Goal: Information Seeking & Learning: Learn about a topic

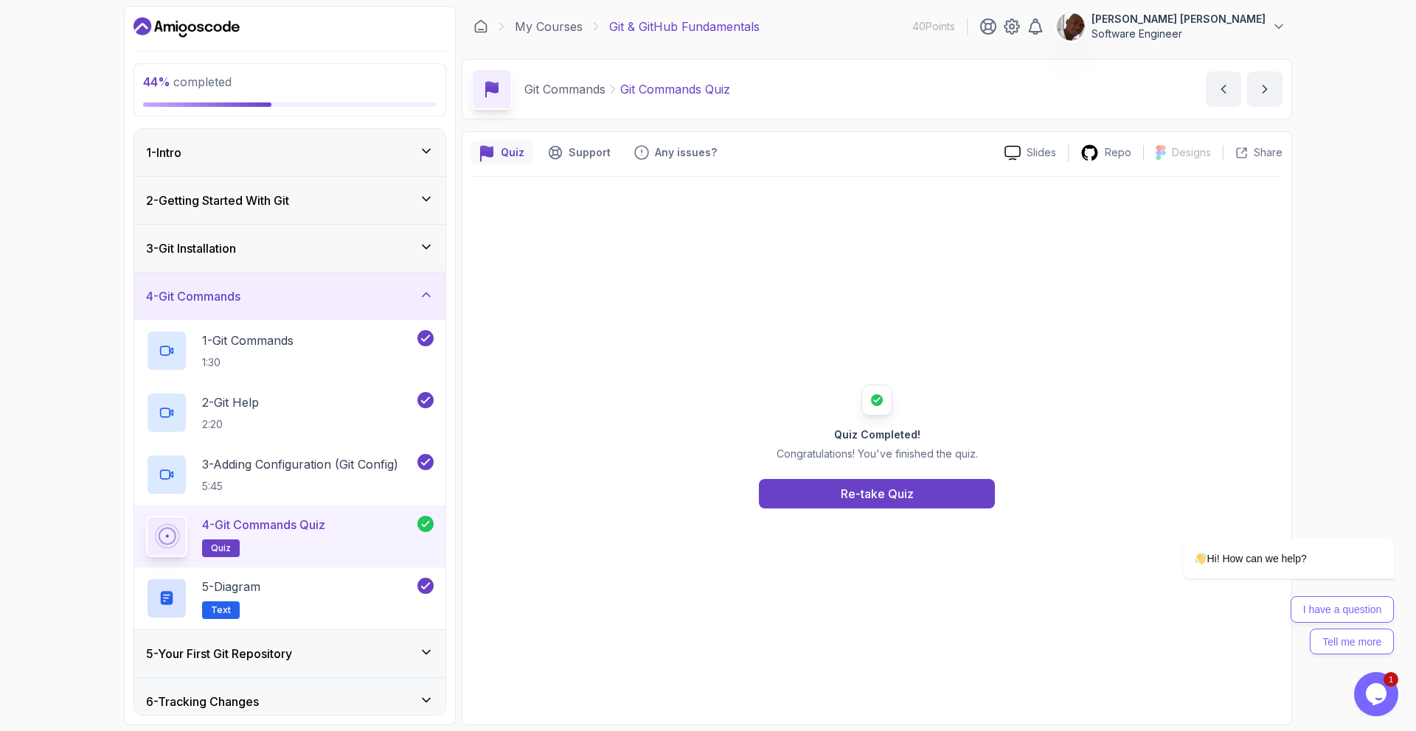
click at [405, 159] on div "1 - Intro" at bounding box center [290, 153] width 288 height 18
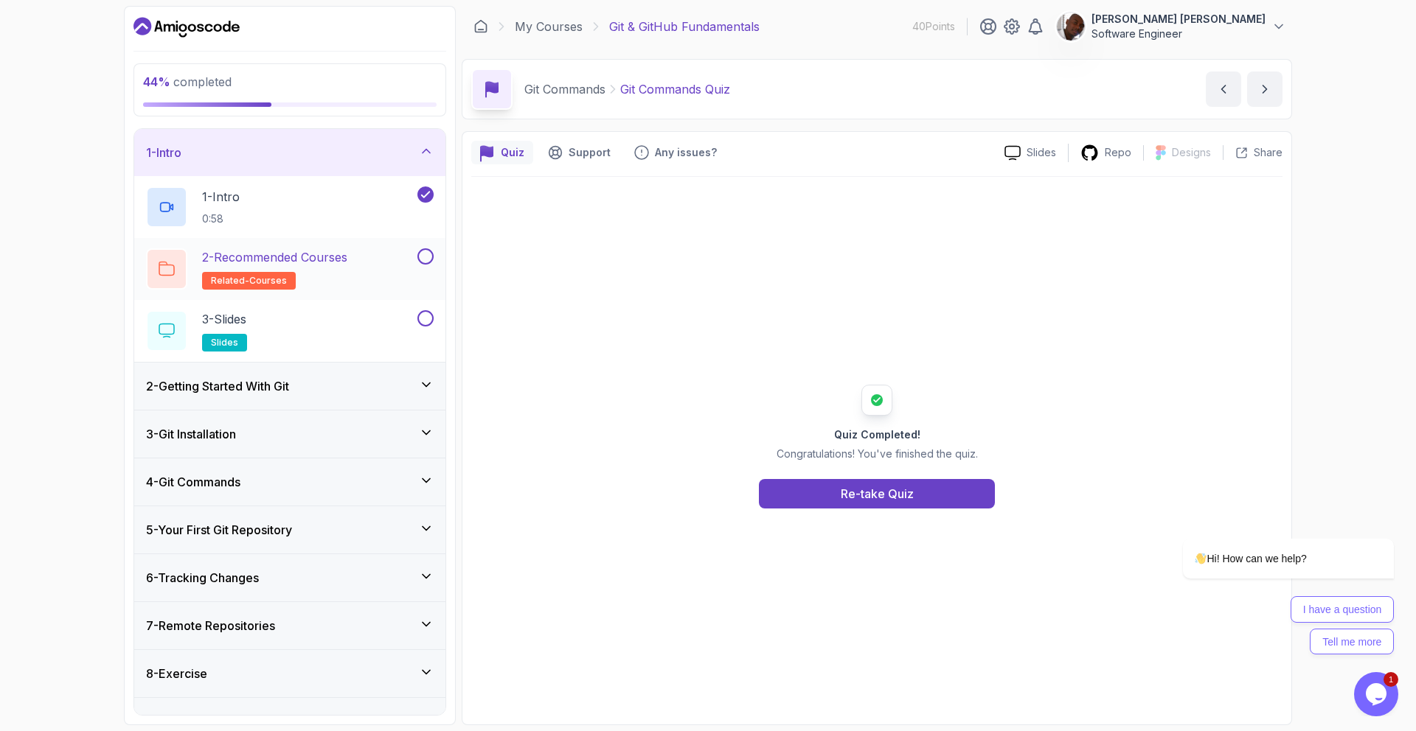
click at [431, 257] on button at bounding box center [425, 256] width 16 height 16
click at [428, 320] on button at bounding box center [425, 318] width 16 height 16
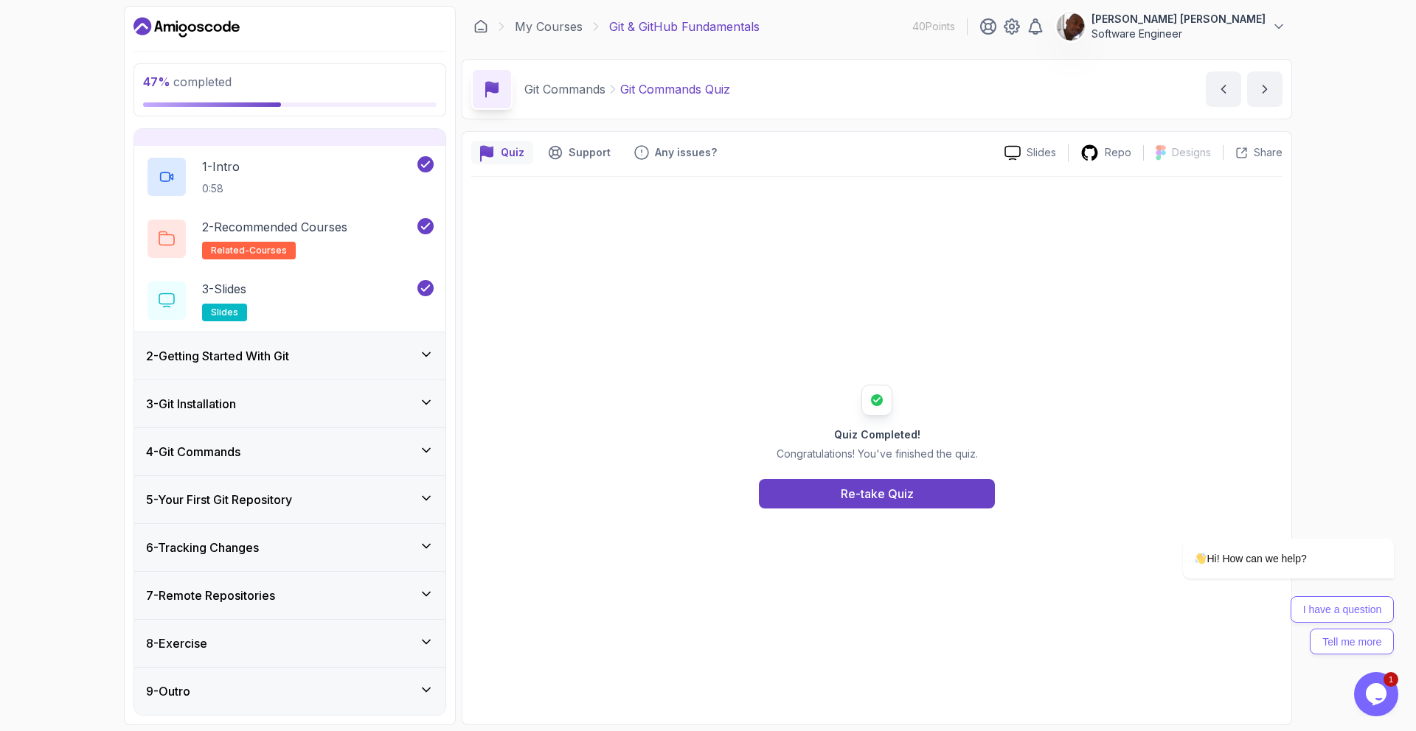
click at [417, 372] on div "2 - Getting Started With Git" at bounding box center [289, 356] width 311 height 47
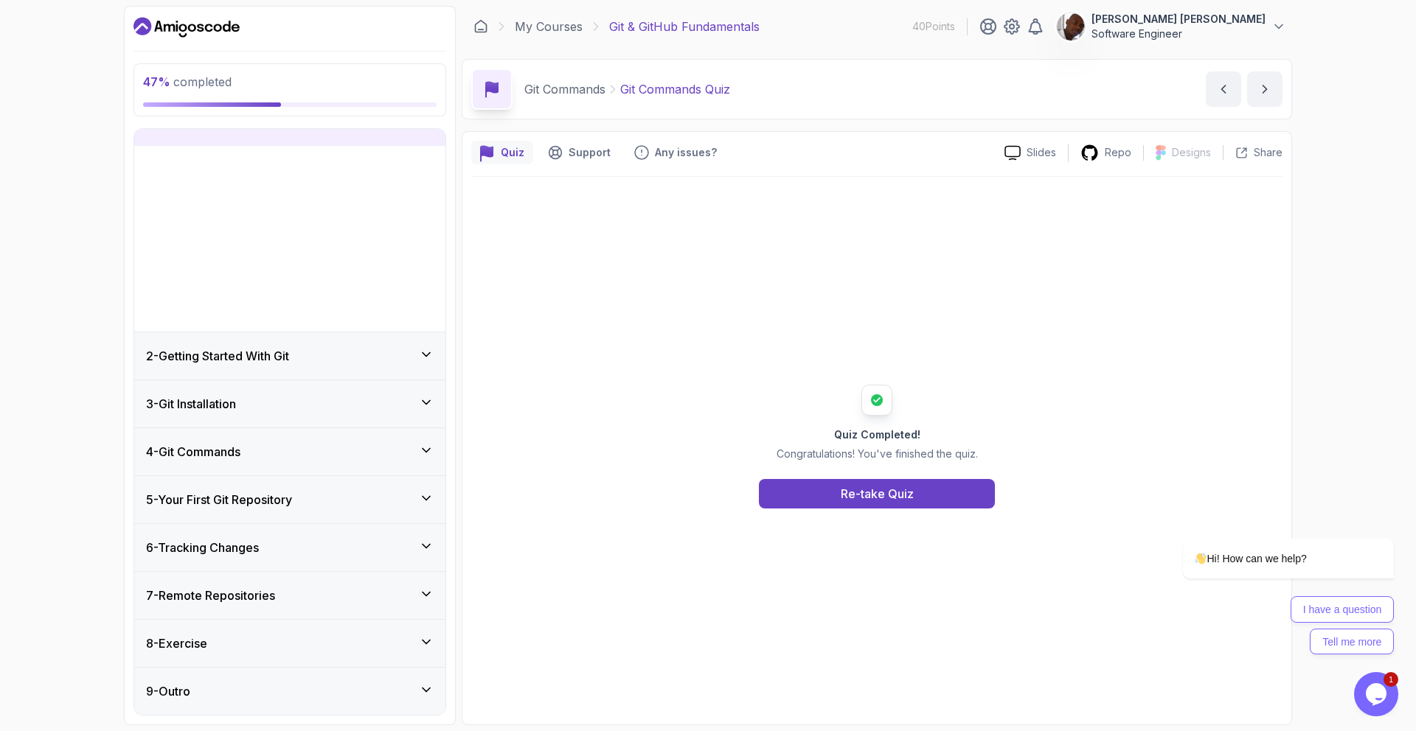
scroll to position [0, 0]
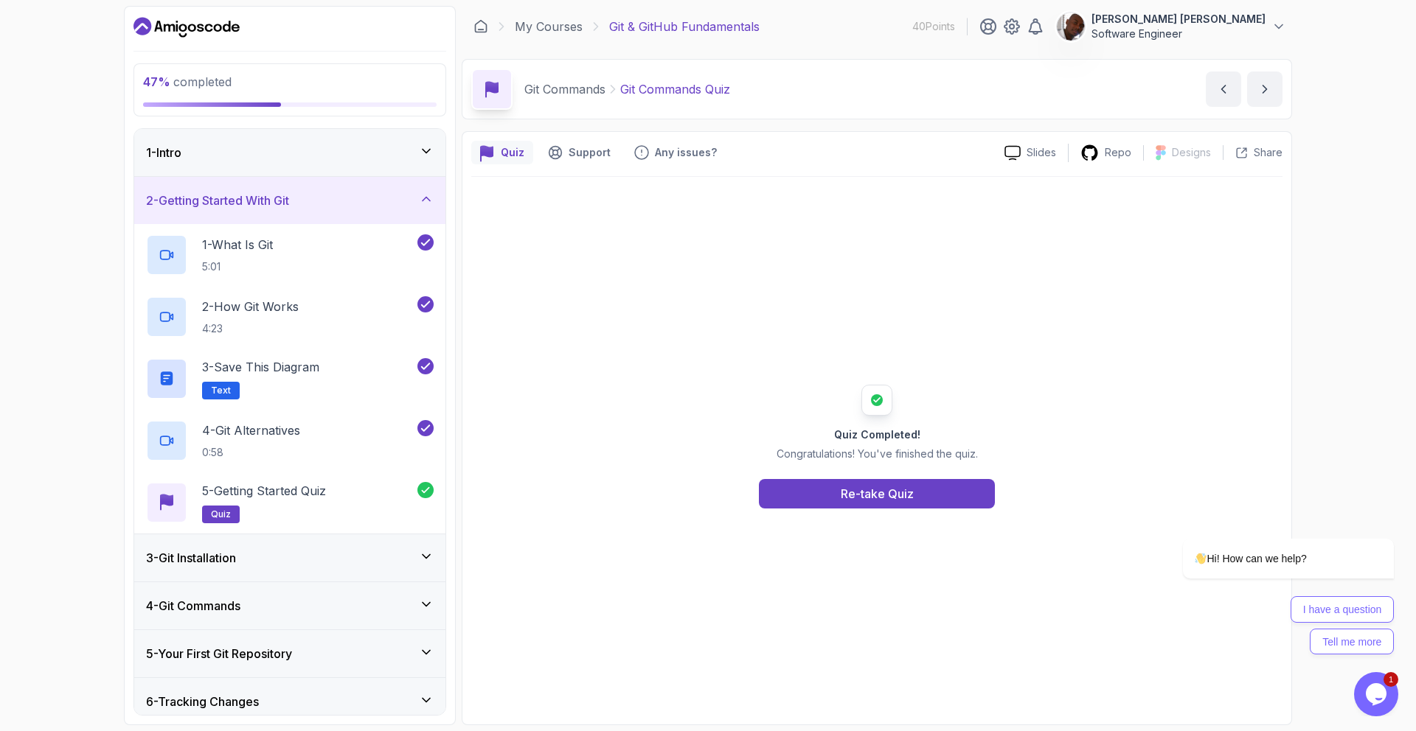
click at [401, 203] on div "2 - Getting Started With Git" at bounding box center [290, 201] width 288 height 18
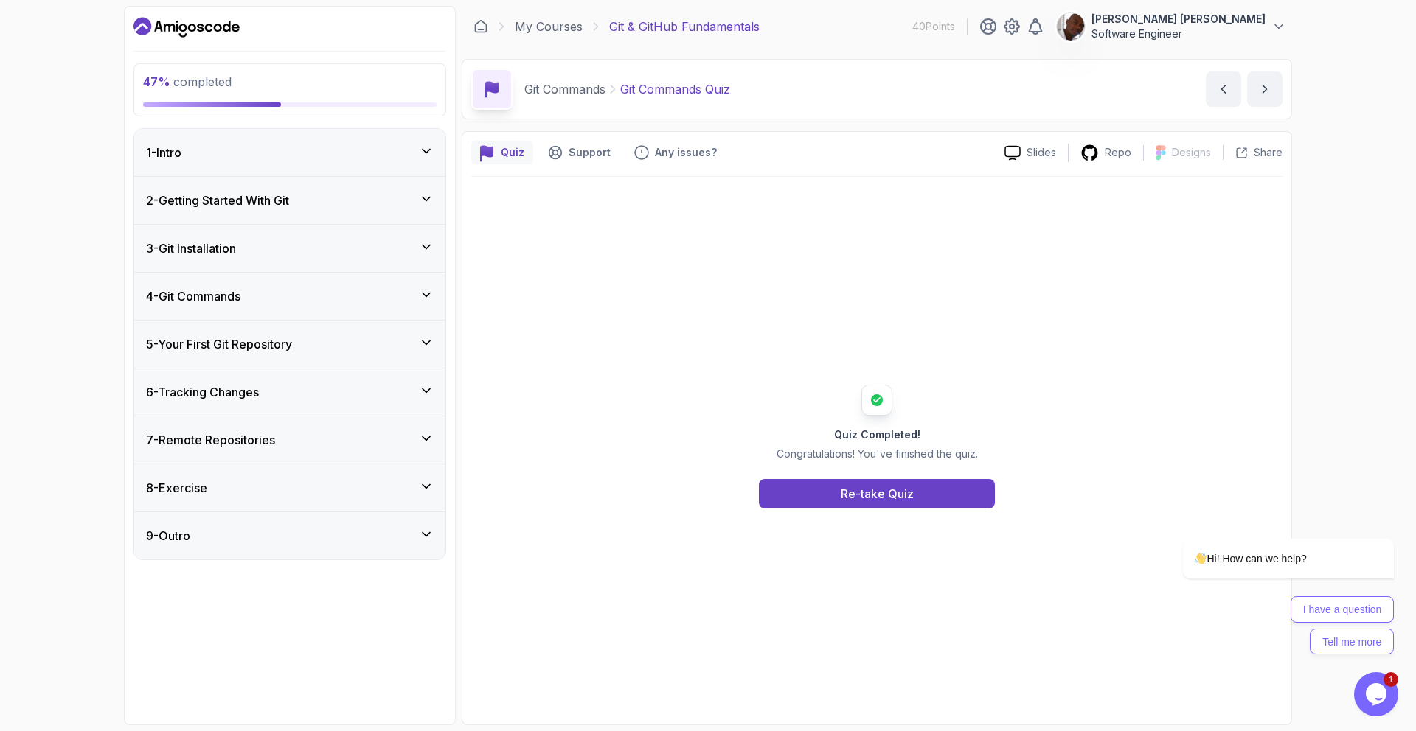
click at [412, 242] on div "3 - Git Installation" at bounding box center [290, 249] width 288 height 18
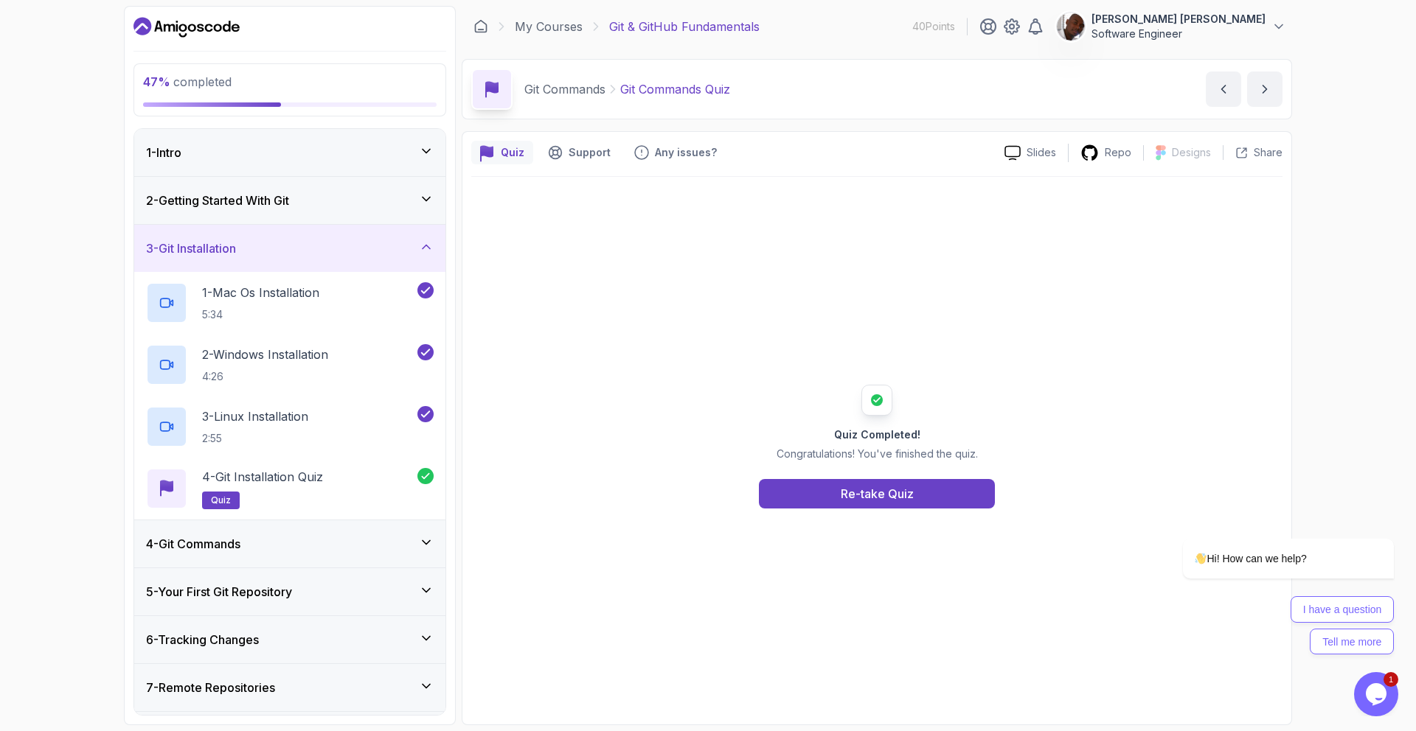
click at [412, 242] on div "3 - Git Installation" at bounding box center [290, 249] width 288 height 18
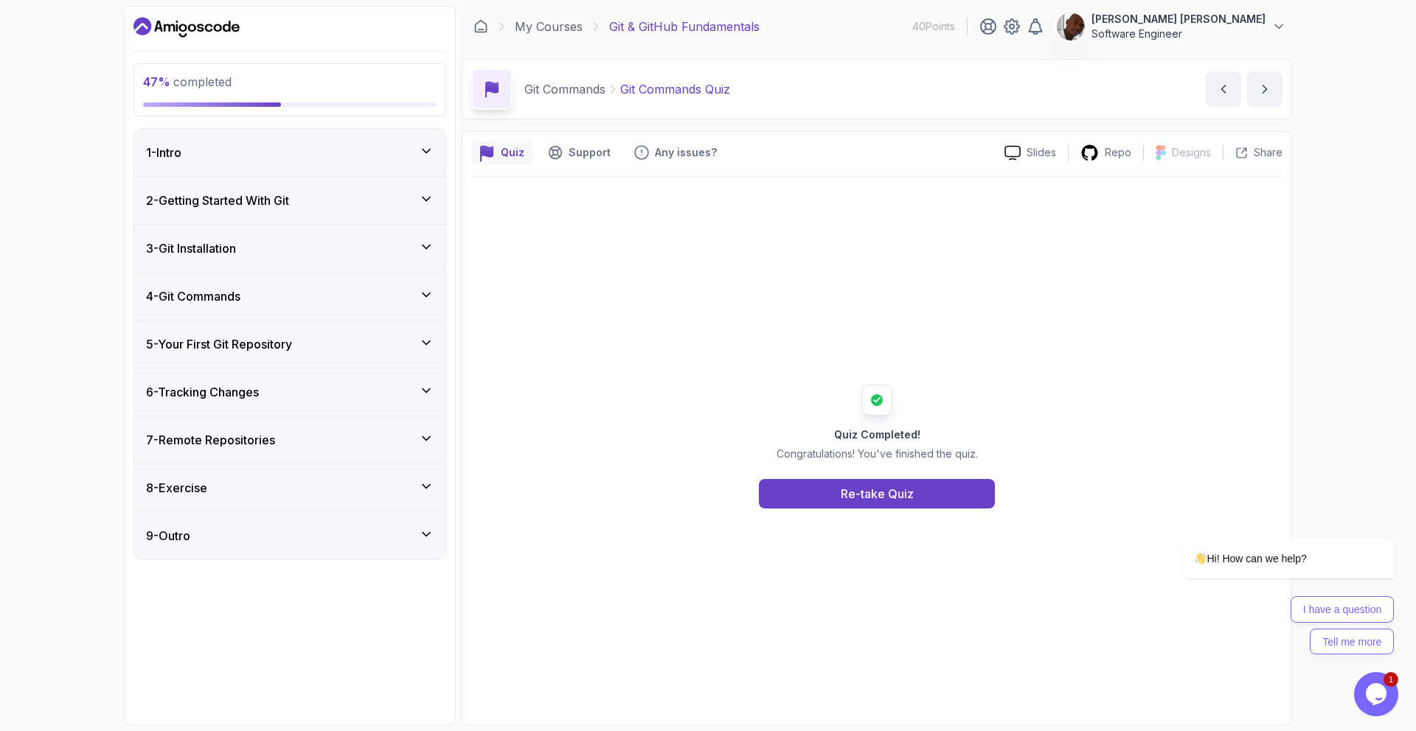
click at [426, 310] on div "4 - Git Commands" at bounding box center [289, 296] width 311 height 47
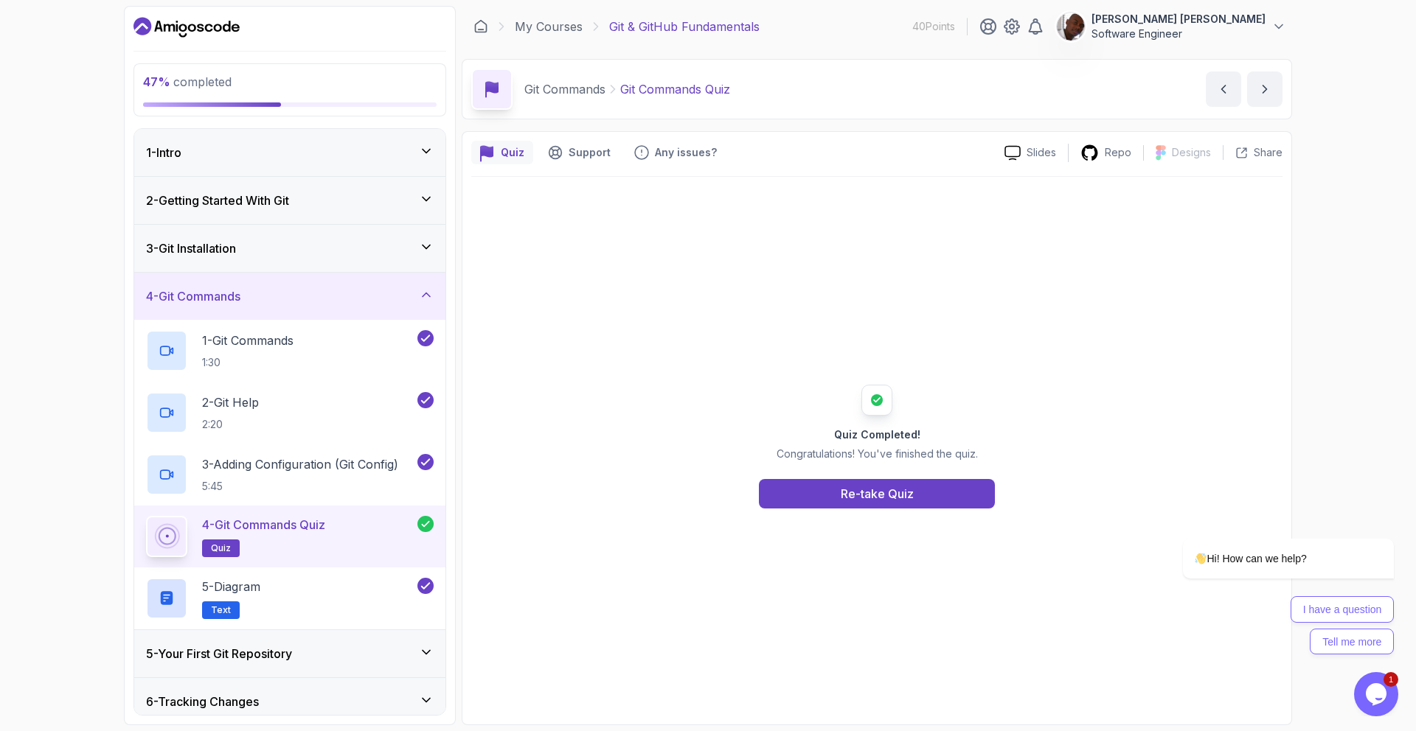
click at [426, 310] on div "4 - Git Commands" at bounding box center [289, 296] width 311 height 47
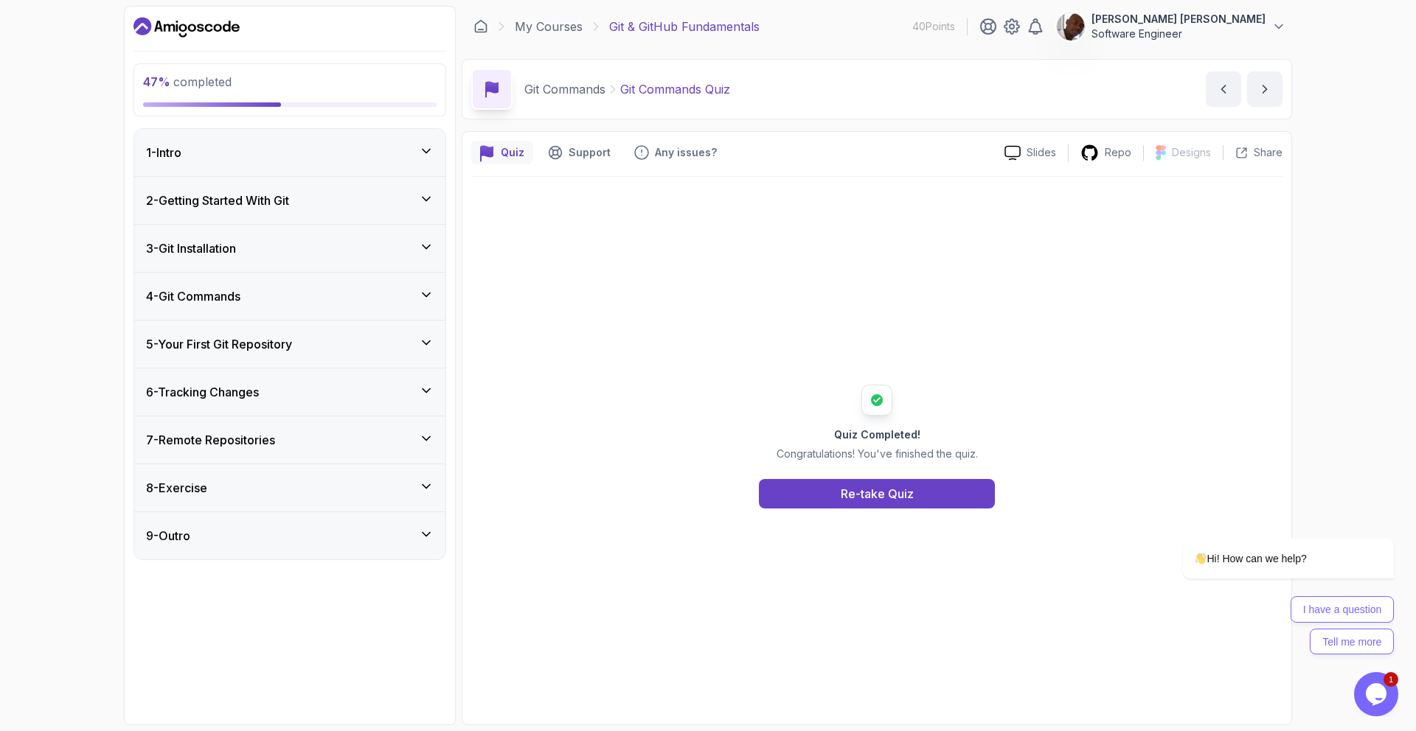
click at [431, 343] on icon at bounding box center [426, 342] width 15 height 15
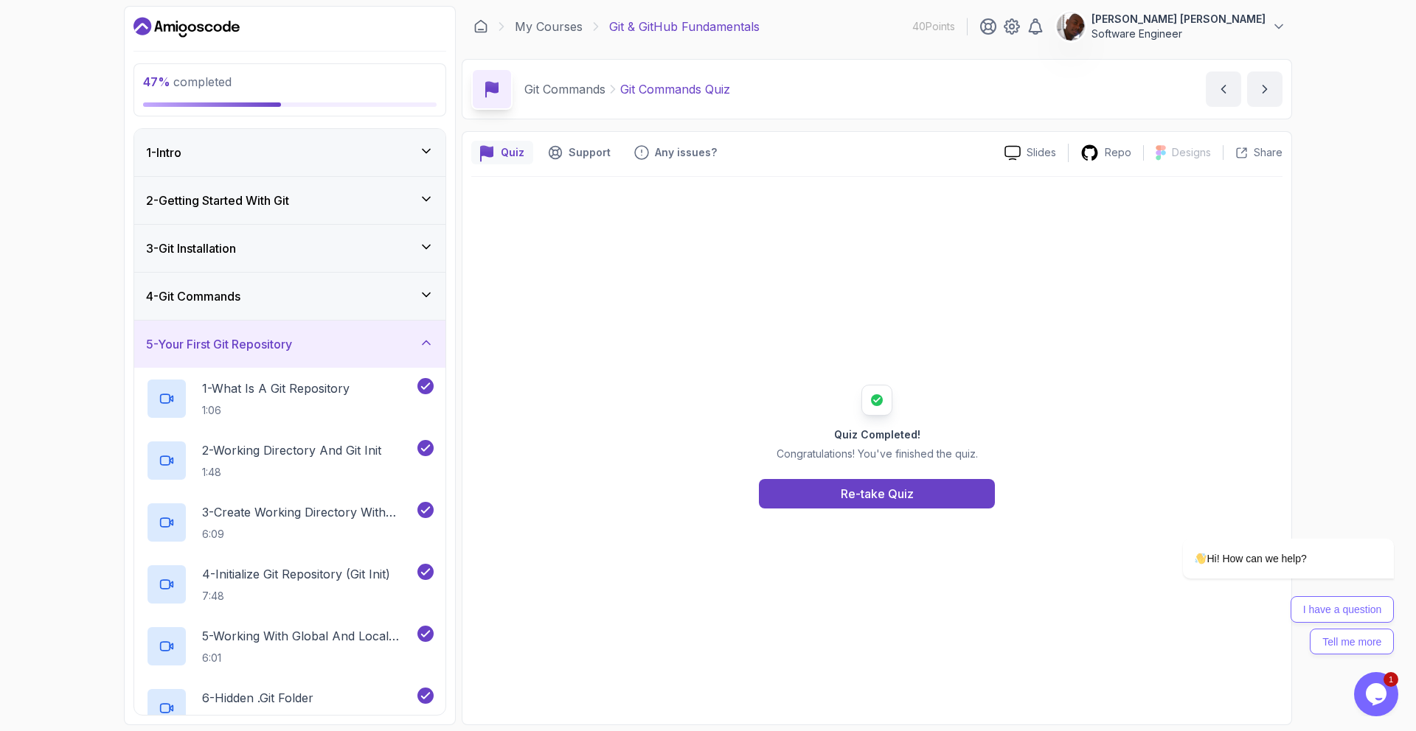
click at [431, 343] on icon at bounding box center [426, 342] width 15 height 15
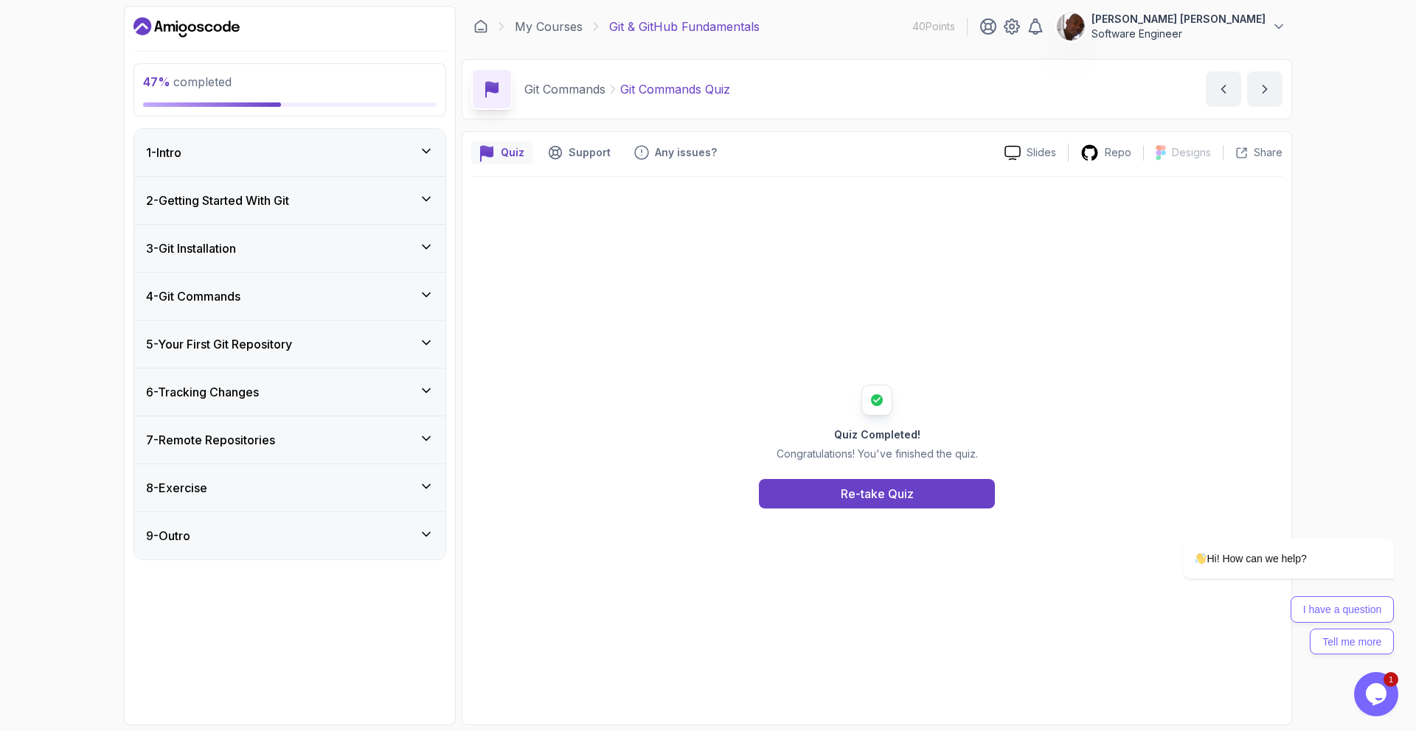
click at [432, 397] on icon at bounding box center [426, 390] width 15 height 15
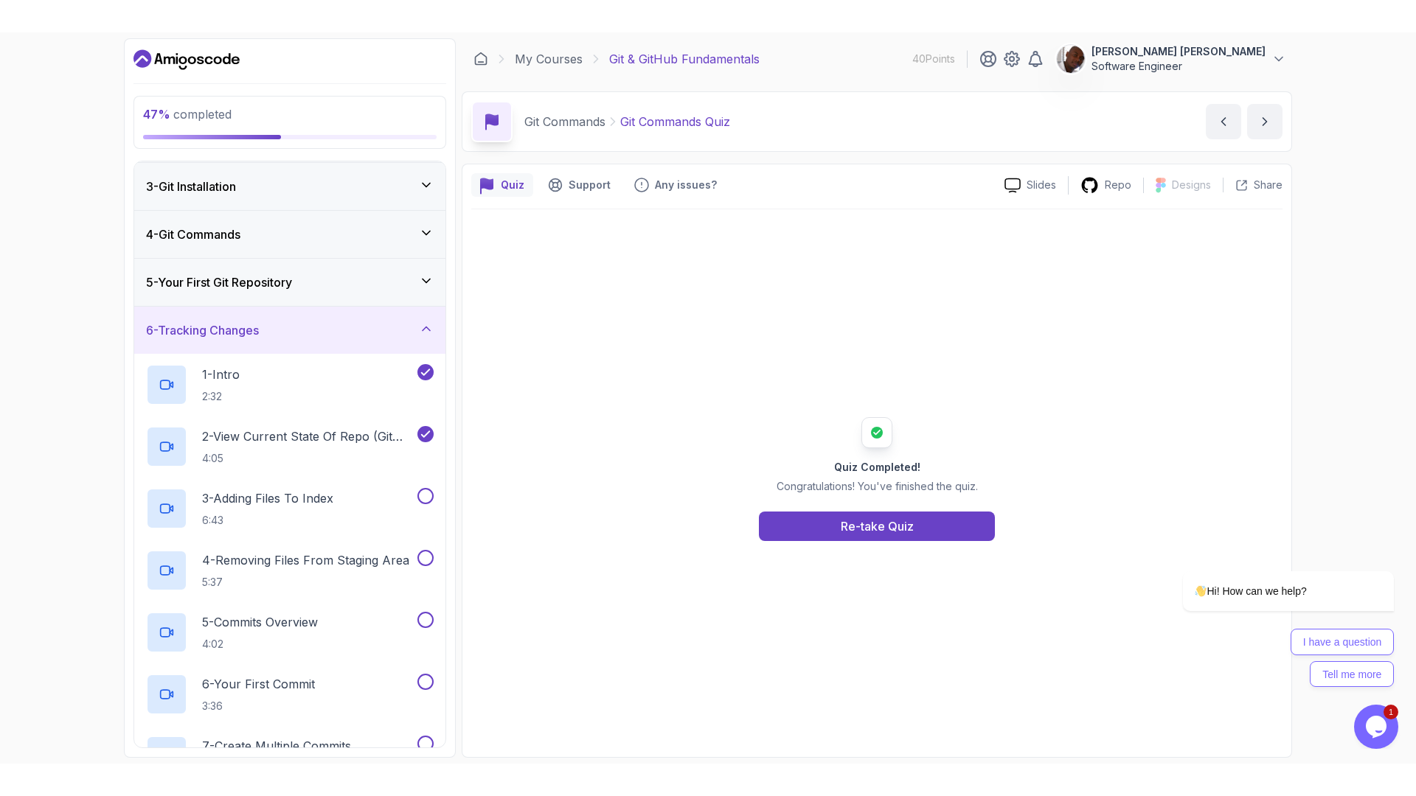
scroll to position [99, 0]
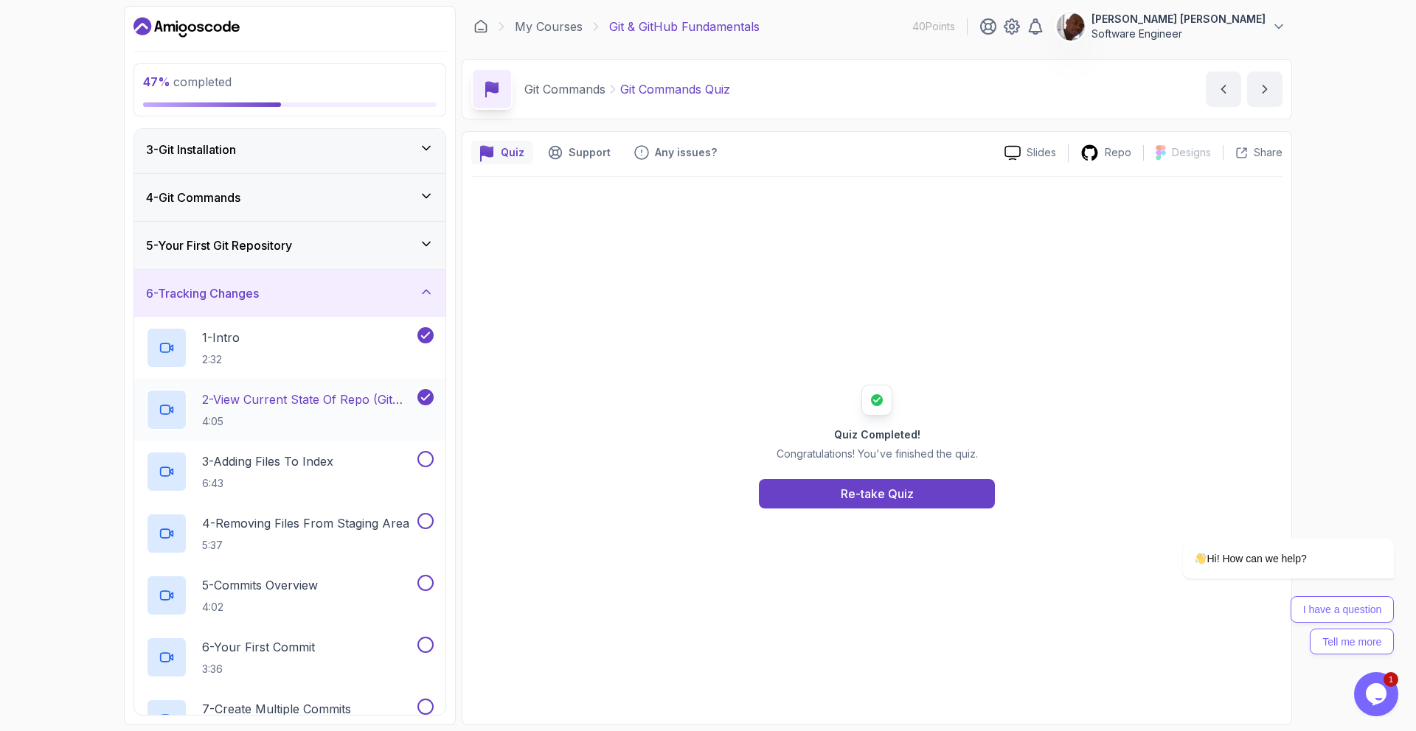
click at [335, 411] on h2 "2 - View Current State Of Repo (Git Status) 4:05" at bounding box center [308, 410] width 212 height 38
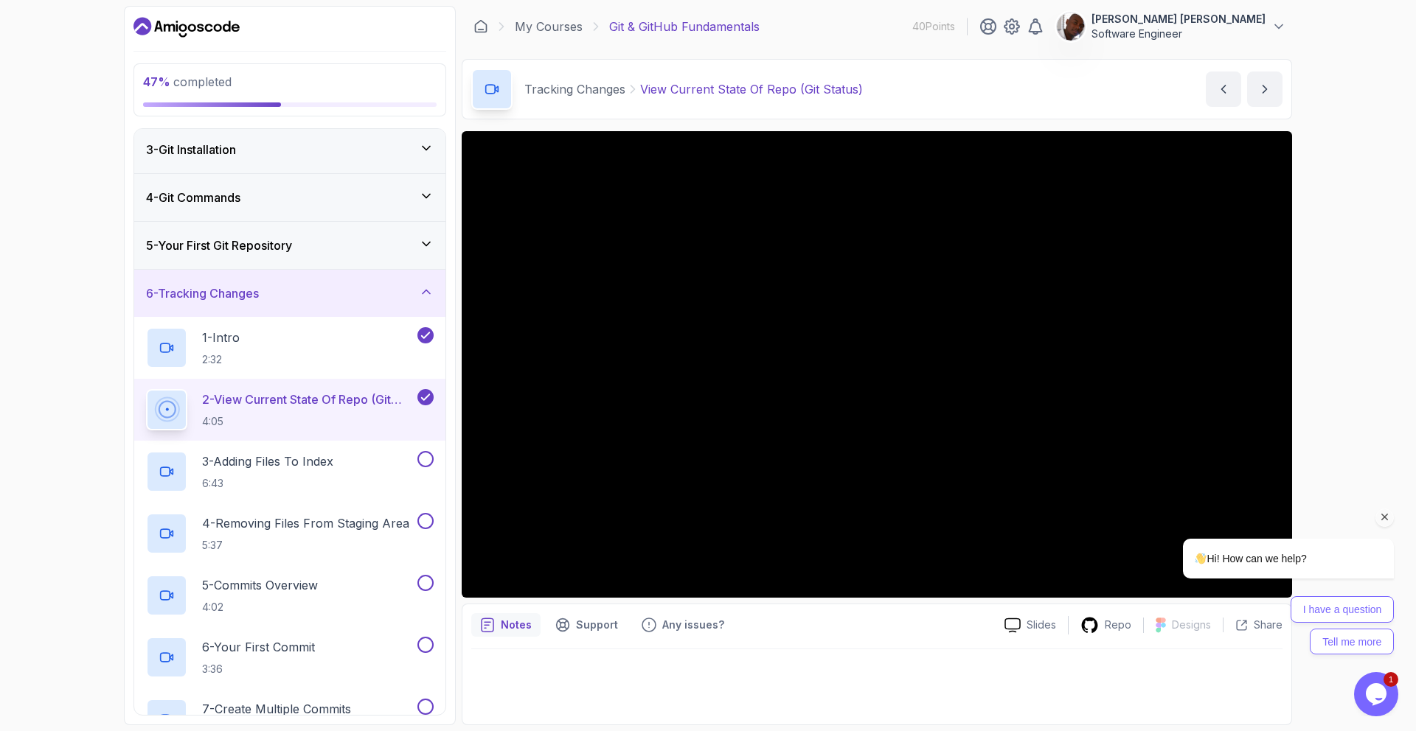
click at [1276, 585] on div "Hi! How can we help? I have a question Tell me more" at bounding box center [1269, 597] width 250 height 116
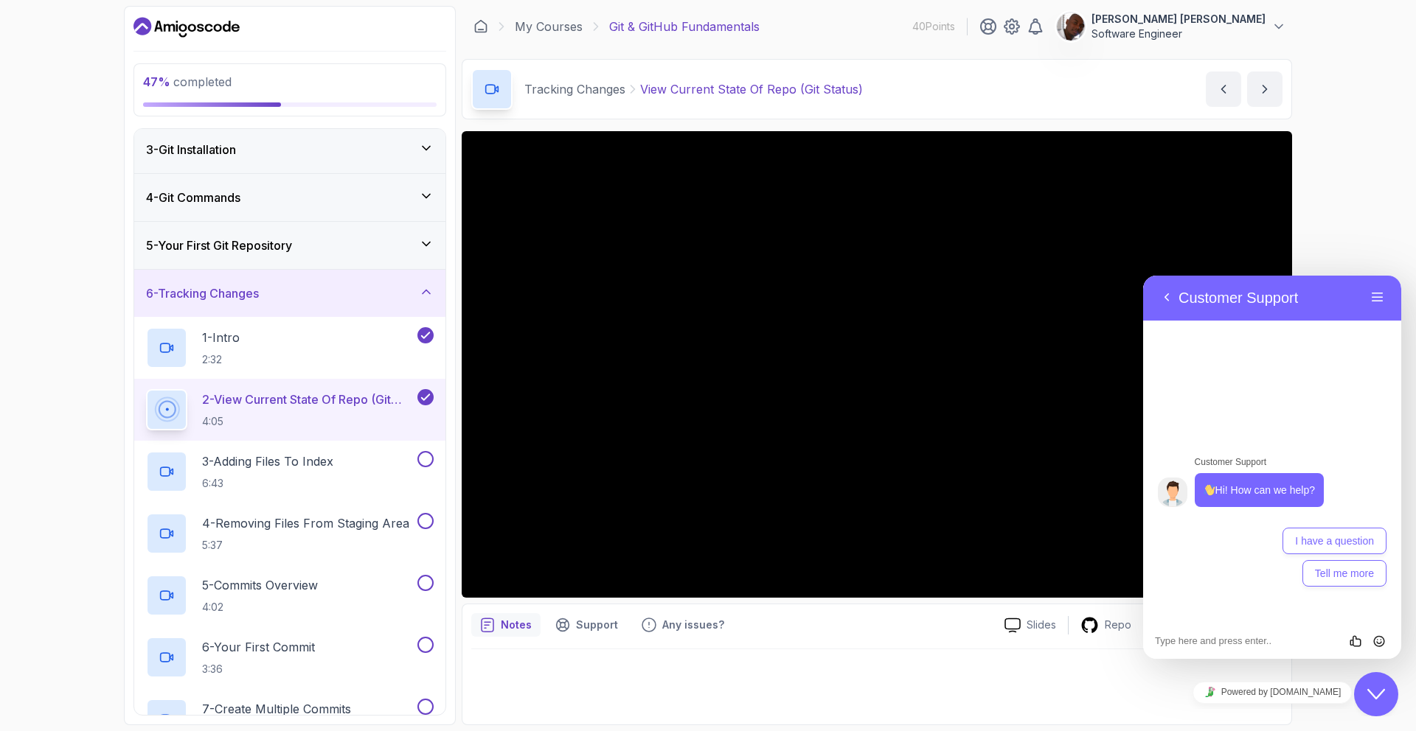
click at [1386, 695] on div "Close Chat This icon closes the chat window." at bounding box center [1376, 695] width 44 height 18
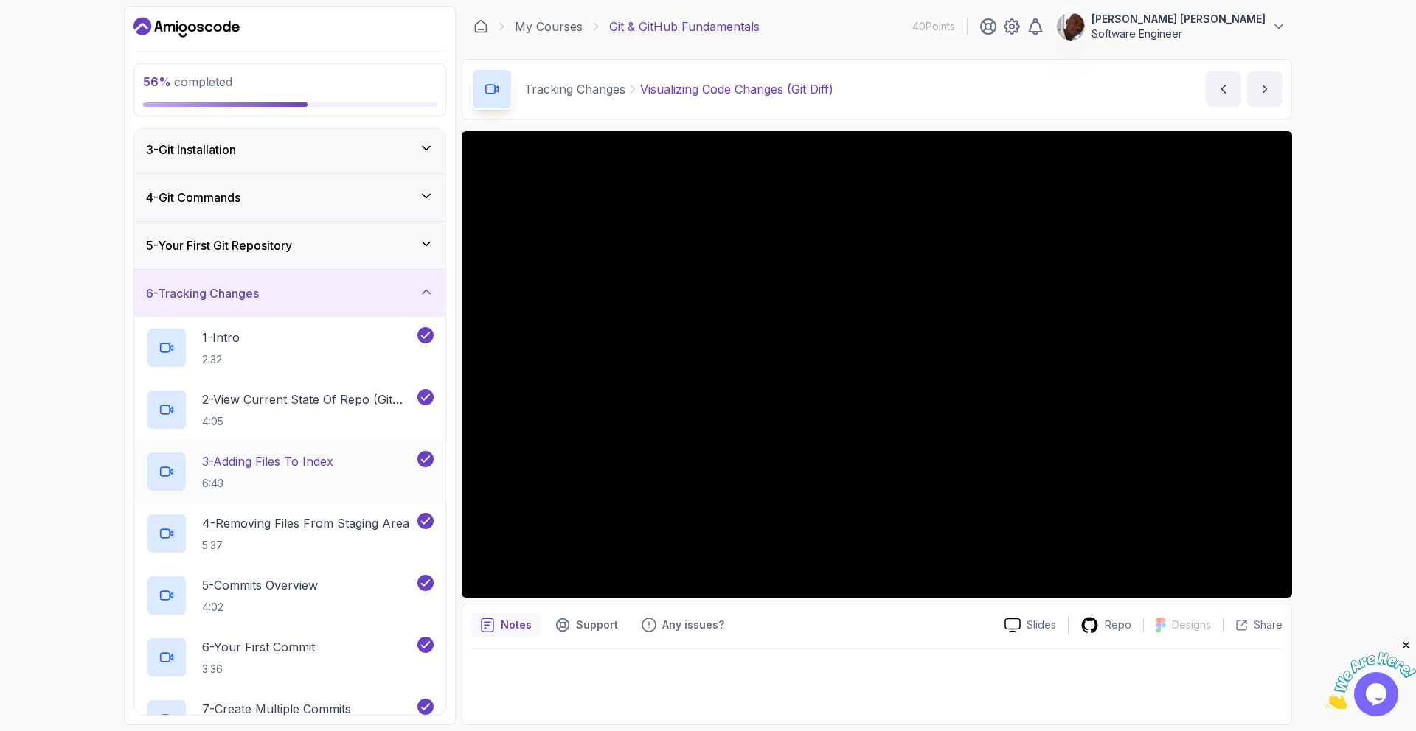
click at [347, 463] on div "3 - Adding Files To Index 6:43" at bounding box center [280, 471] width 268 height 41
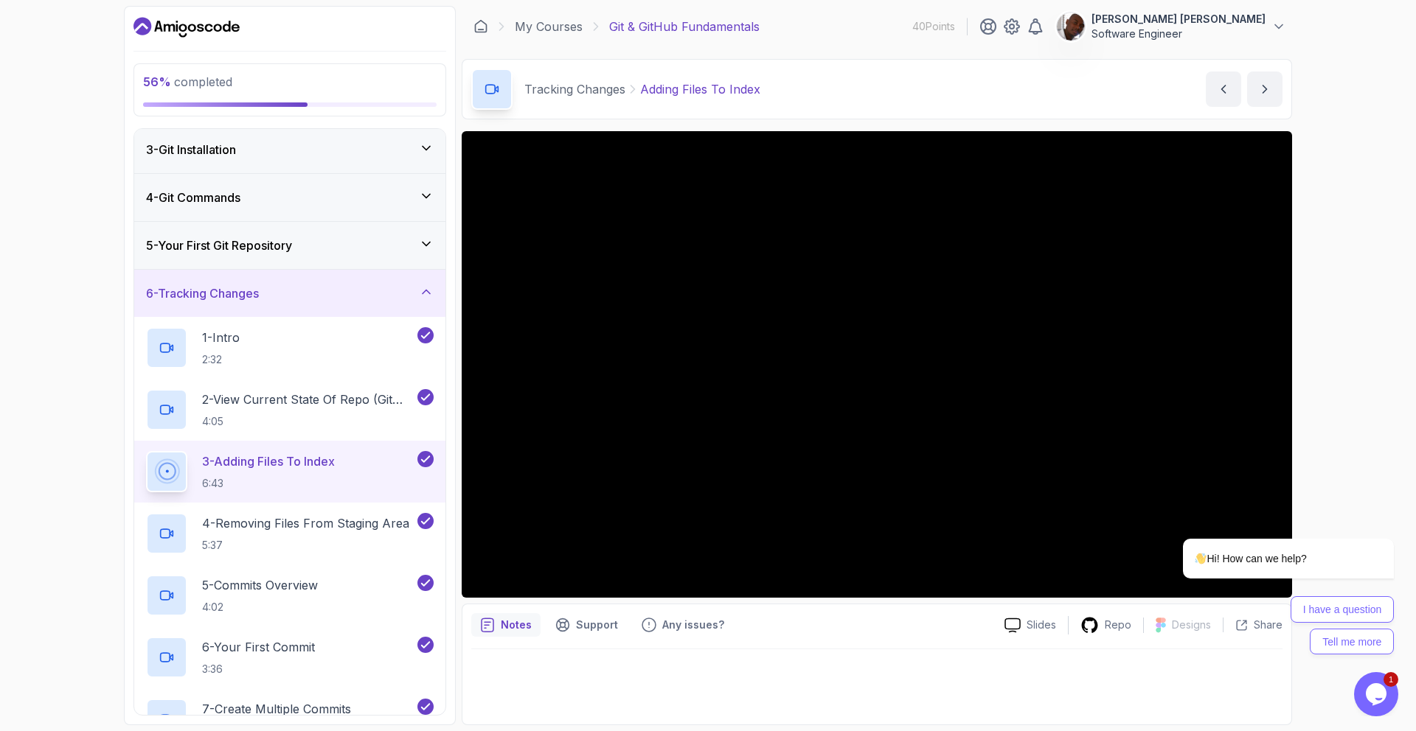
click at [354, 477] on div "3 - Adding Files To Index 6:43" at bounding box center [280, 471] width 268 height 41
click at [1385, 516] on icon "Chat attention grabber" at bounding box center [1384, 517] width 13 height 13
